Goal: Information Seeking & Learning: Learn about a topic

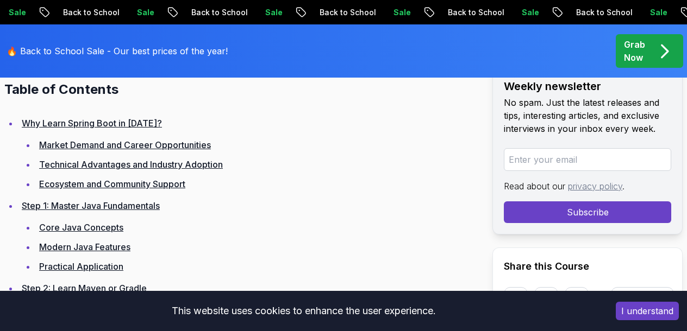
scroll to position [1548, 0]
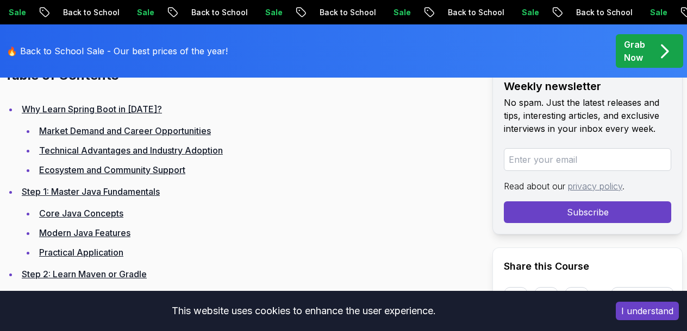
click at [645, 316] on button "I understand" at bounding box center [647, 311] width 63 height 18
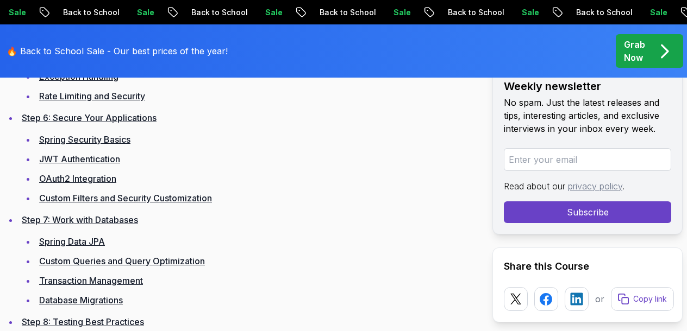
scroll to position [2099, 0]
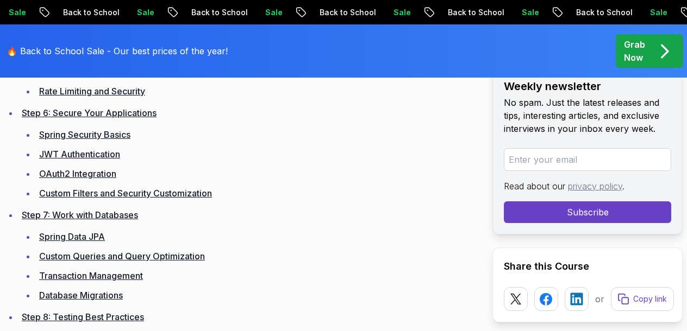
click at [81, 239] on link "Spring Data JPA" at bounding box center [72, 236] width 66 height 11
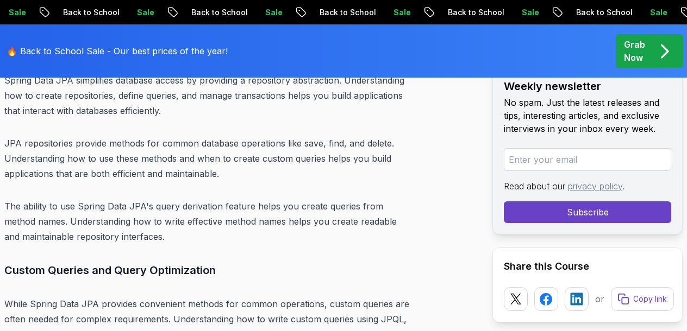
scroll to position [9551, 0]
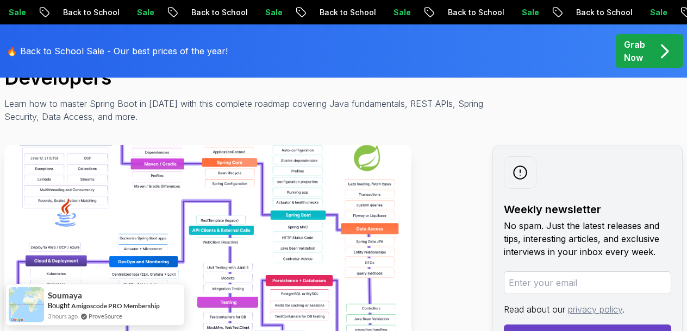
scroll to position [0, 0]
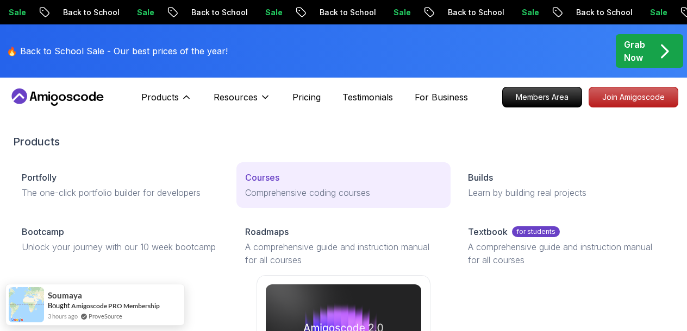
click at [271, 177] on p "Courses" at bounding box center [262, 177] width 34 height 13
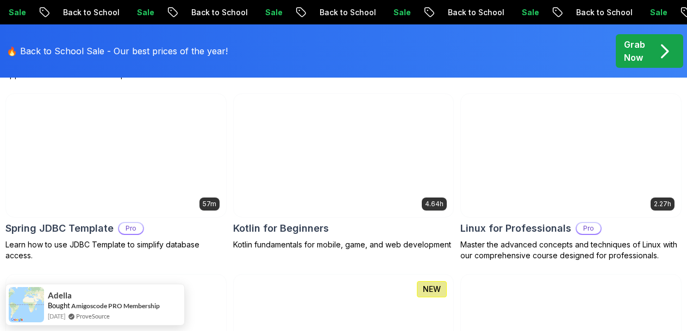
scroll to position [2382, 0]
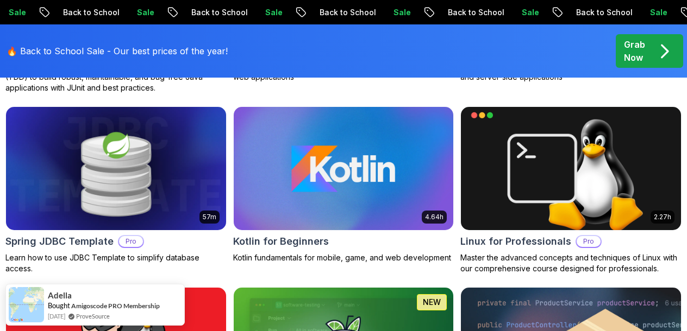
click at [114, 153] on img at bounding box center [116, 168] width 231 height 129
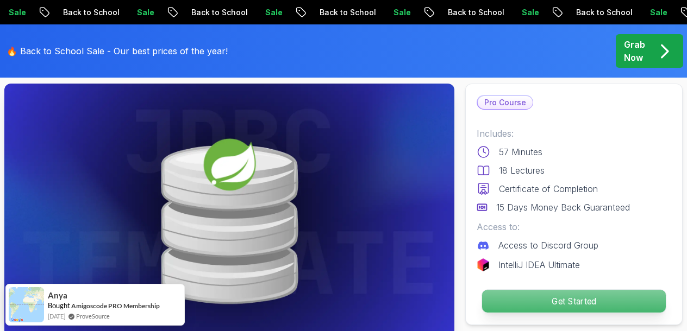
click at [564, 303] on p "Get Started" at bounding box center [574, 301] width 184 height 23
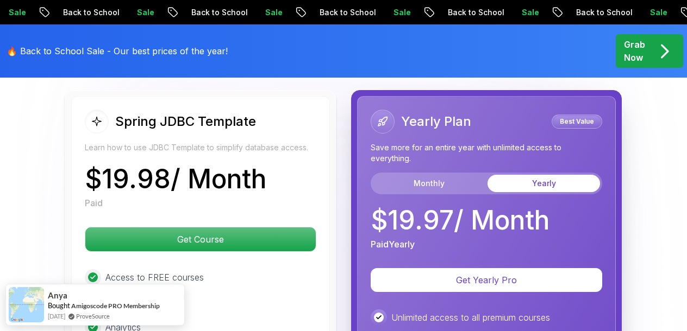
scroll to position [1879, 0]
